Goal: Find specific page/section: Find specific page/section

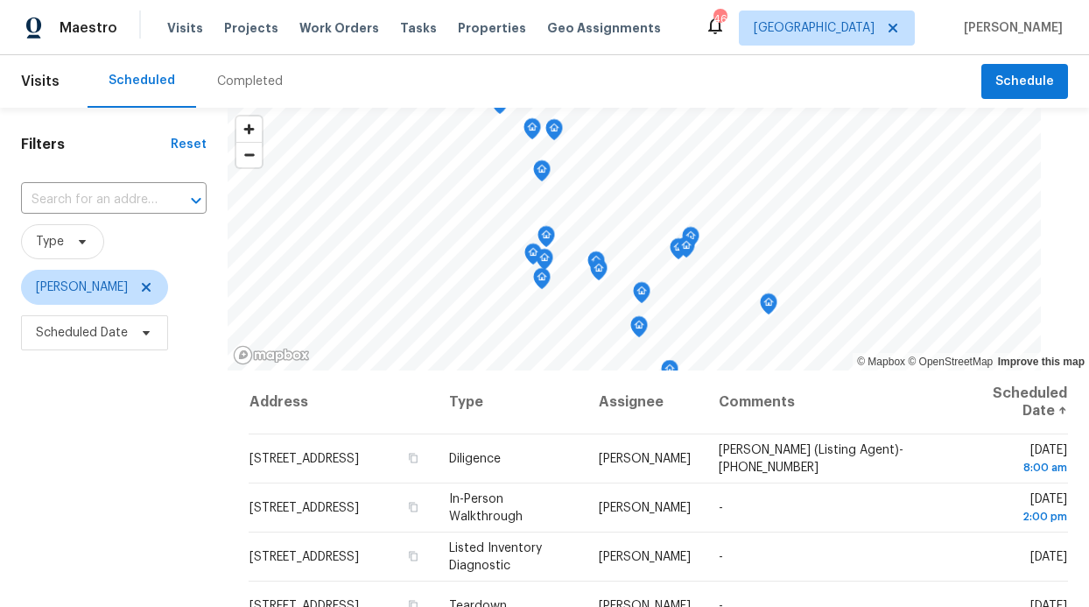
scroll to position [55, 0]
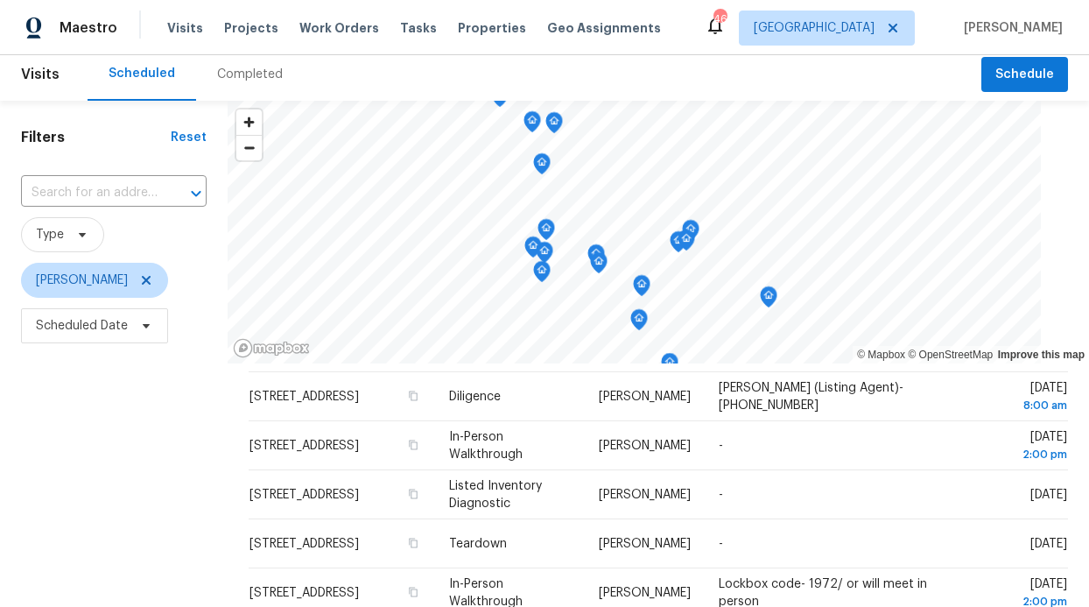
click at [349, 40] on div "Visits Projects Work Orders Tasks Properties Geo Assignments" at bounding box center [424, 28] width 515 height 35
click at [347, 34] on span "Work Orders" at bounding box center [339, 28] width 80 height 18
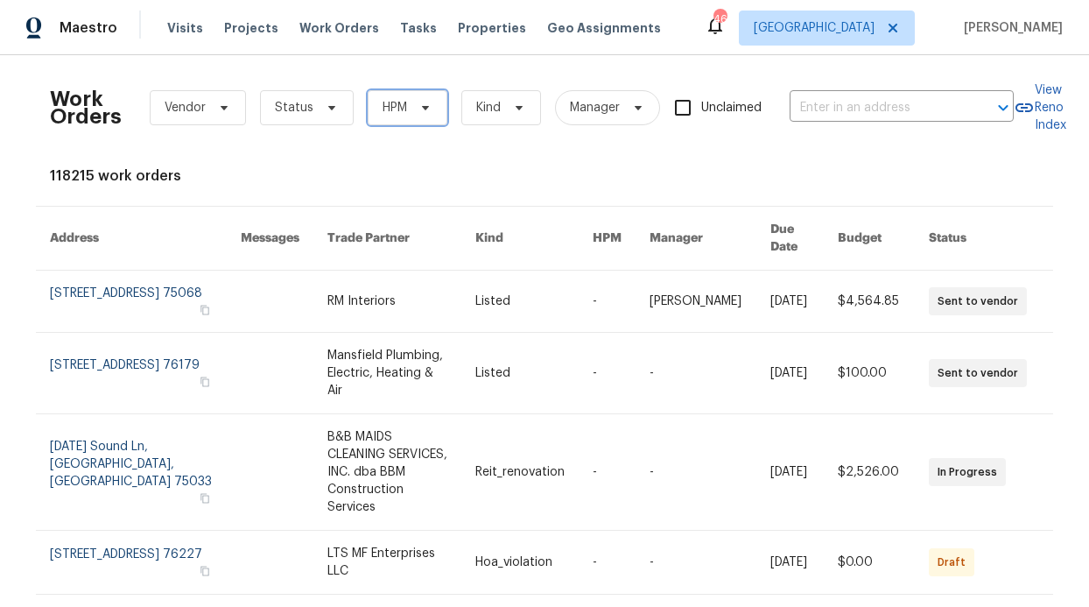
drag, startPoint x: 406, startPoint y: 98, endPoint x: 410, endPoint y: 113, distance: 15.3
click at [407, 98] on span "HPM" at bounding box center [408, 107] width 80 height 35
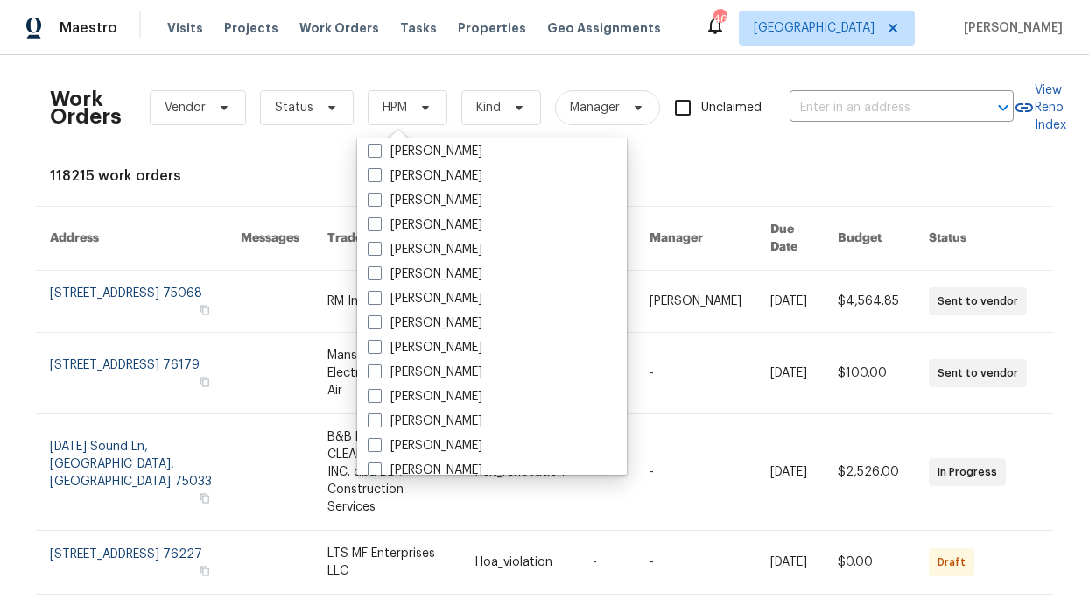
scroll to position [977, 0]
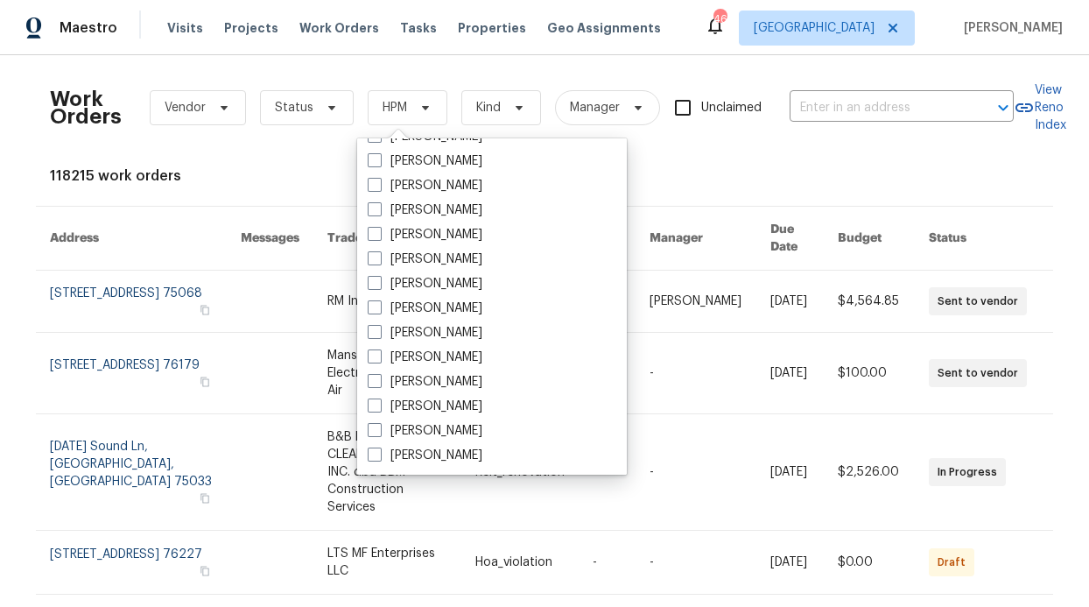
click at [464, 205] on label "[PERSON_NAME]" at bounding box center [425, 210] width 115 height 18
click at [379, 205] on input "[PERSON_NAME]" at bounding box center [373, 206] width 11 height 11
checkbox input "true"
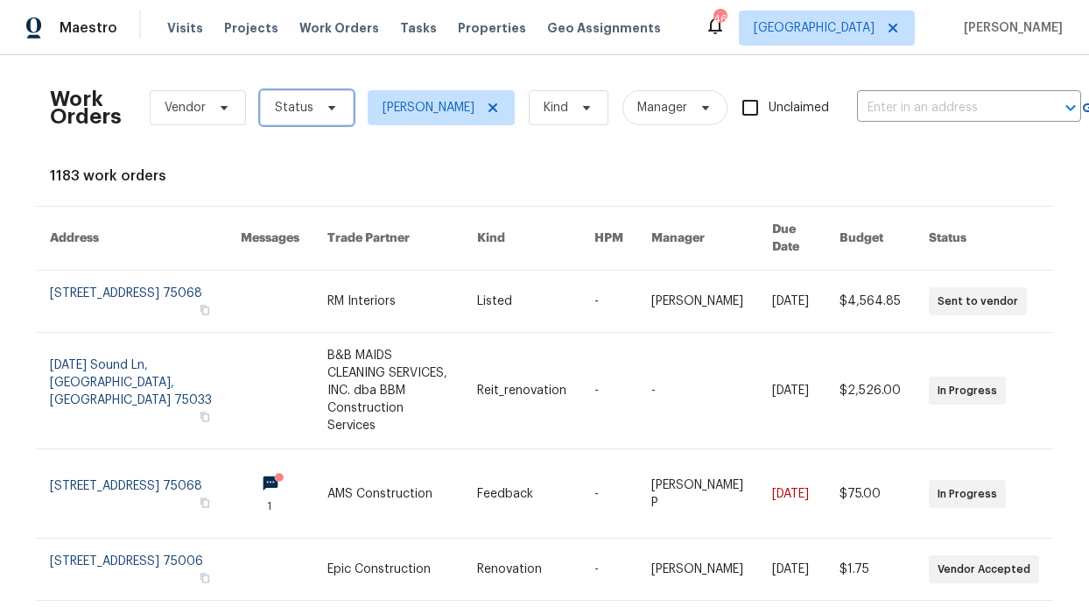
click at [292, 113] on span "Status" at bounding box center [294, 108] width 39 height 18
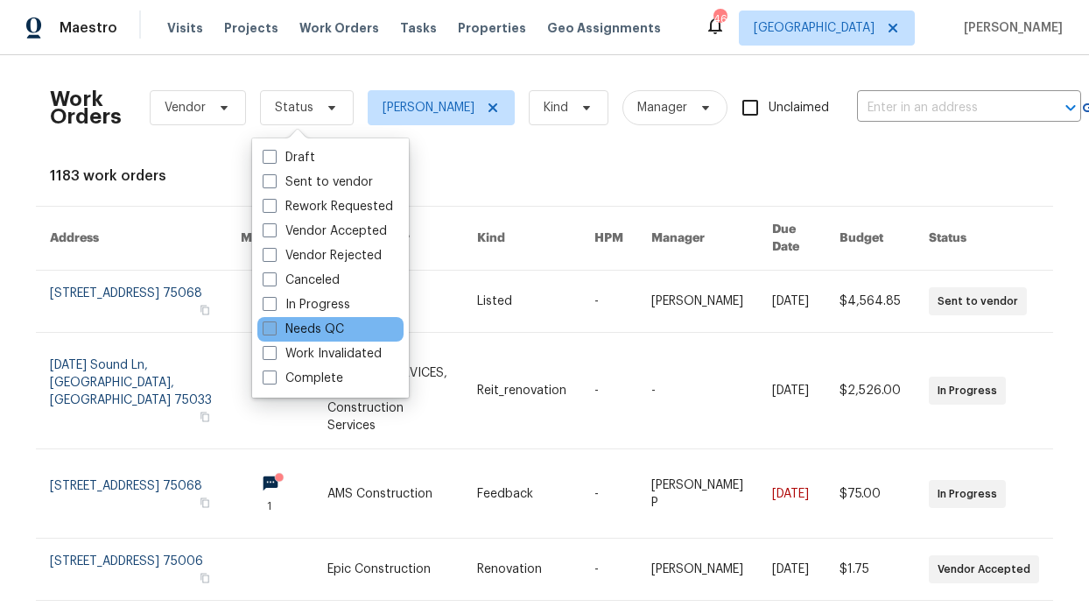
click at [321, 322] on label "Needs QC" at bounding box center [303, 330] width 81 height 18
click at [274, 322] on input "Needs QC" at bounding box center [268, 326] width 11 height 11
checkbox input "true"
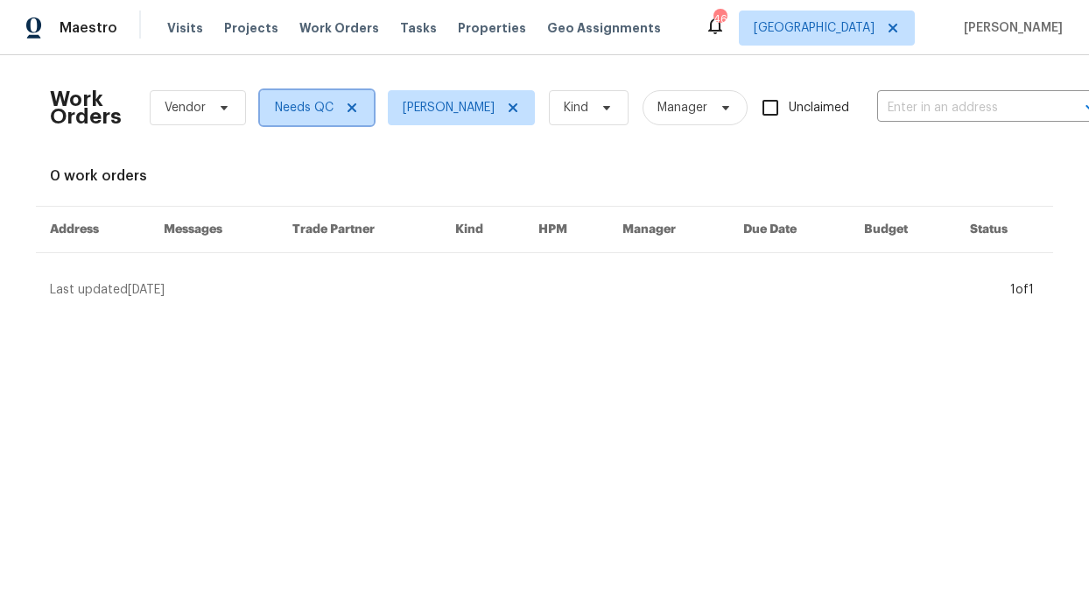
click at [345, 103] on icon at bounding box center [352, 108] width 14 height 14
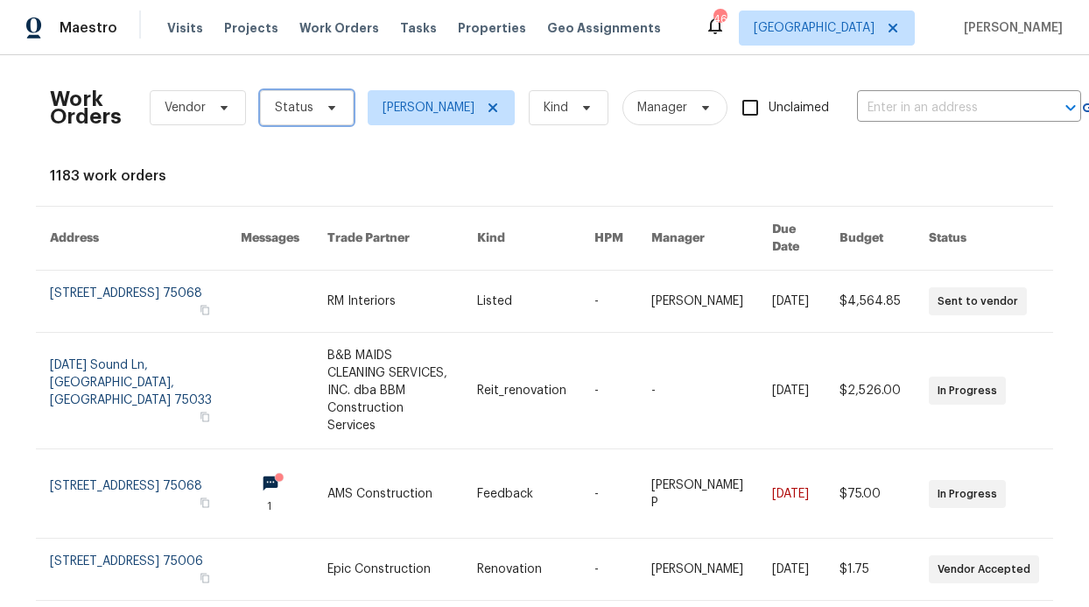
click at [325, 113] on icon at bounding box center [332, 108] width 14 height 14
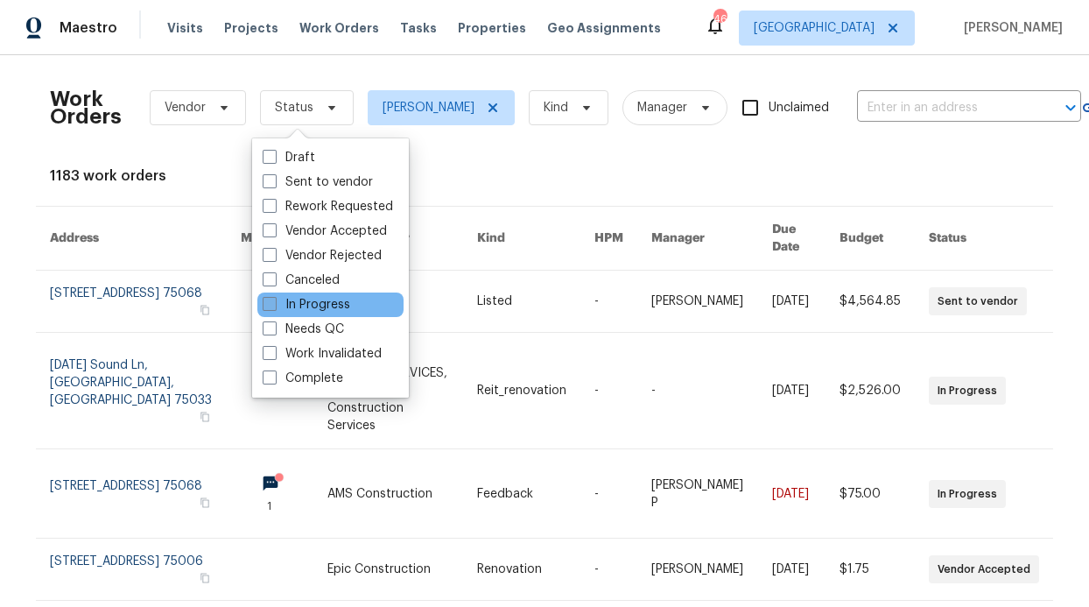
click at [320, 305] on label "In Progress" at bounding box center [307, 305] width 88 height 18
click at [274, 305] on input "In Progress" at bounding box center [268, 301] width 11 height 11
checkbox input "true"
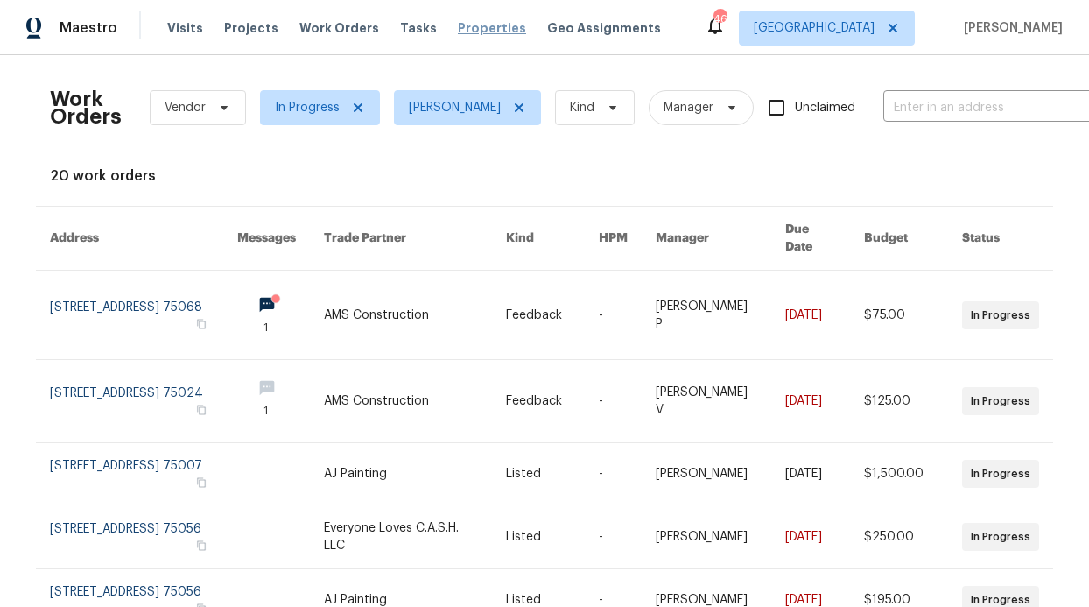
click at [458, 25] on span "Properties" at bounding box center [492, 28] width 68 height 18
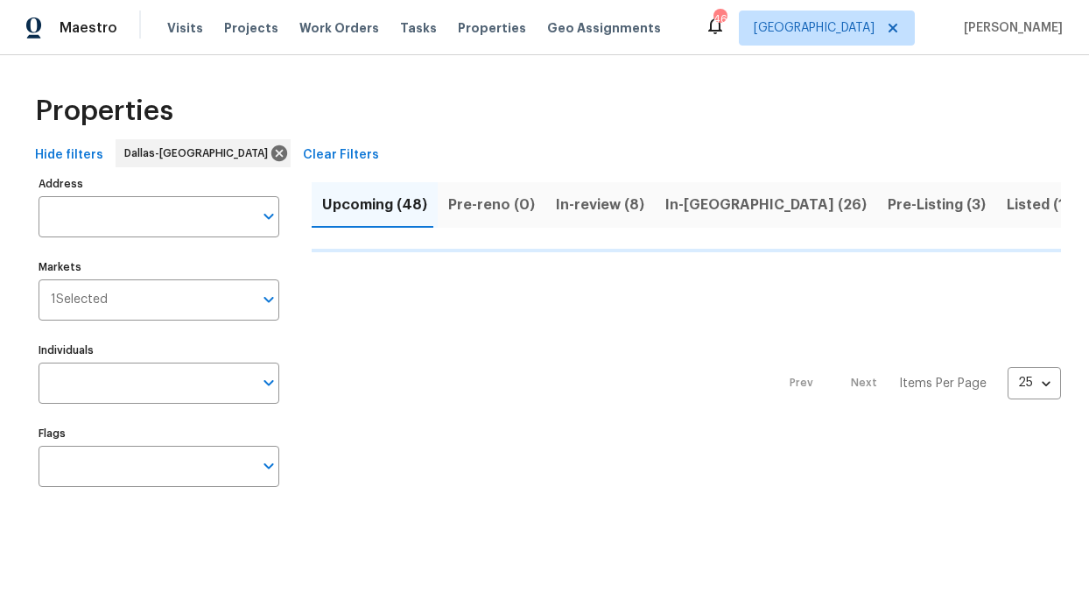
click at [110, 400] on input "Individuals" at bounding box center [146, 383] width 215 height 41
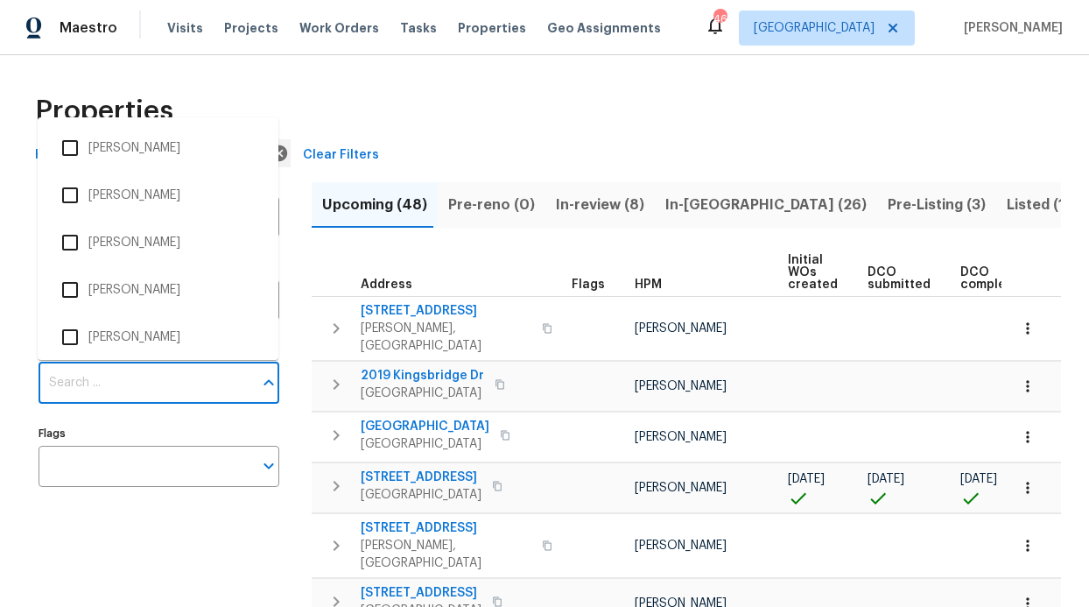
click at [58, 397] on input "Individuals" at bounding box center [146, 383] width 215 height 41
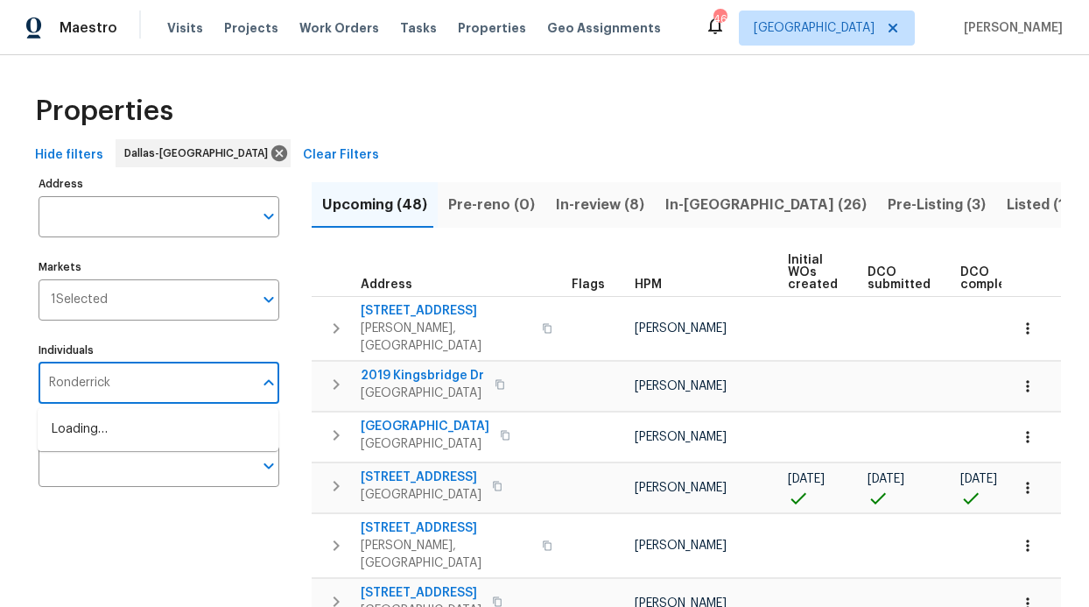
type input "Ronderrick"
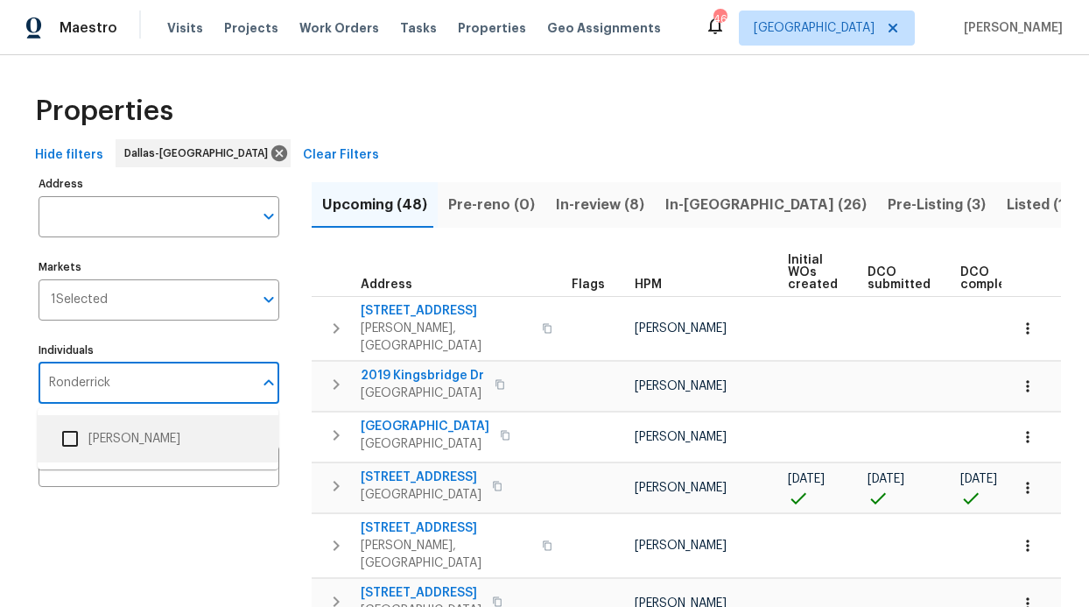
click at [92, 427] on li "[PERSON_NAME]" at bounding box center [158, 438] width 213 height 37
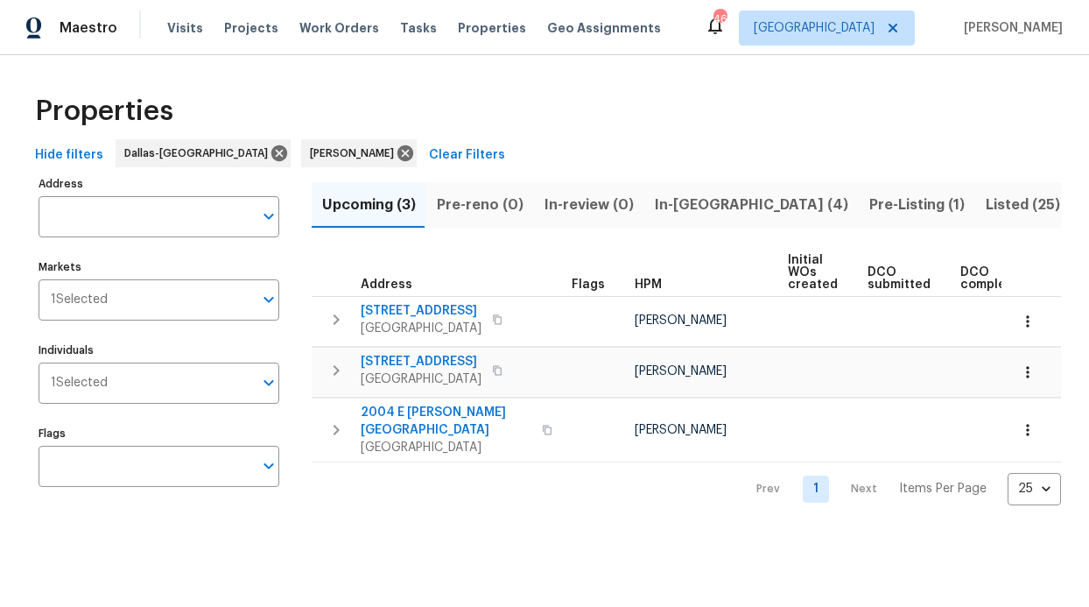
click at [680, 205] on span "In-[GEOGRAPHIC_DATA] (4)" at bounding box center [752, 205] width 194 height 25
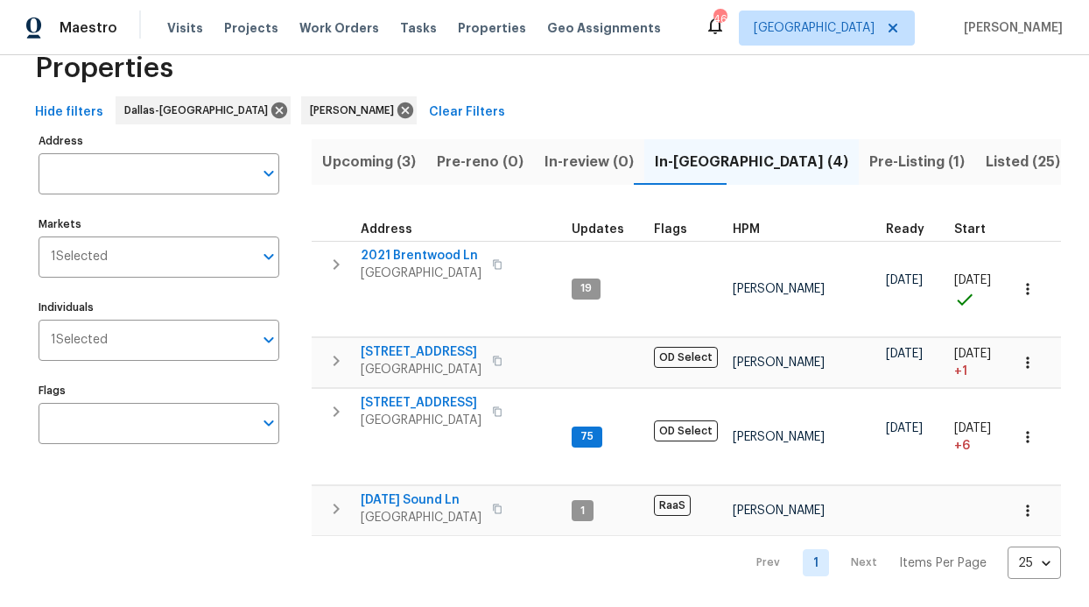
scroll to position [66, 0]
